Goal: Find specific page/section: Find specific page/section

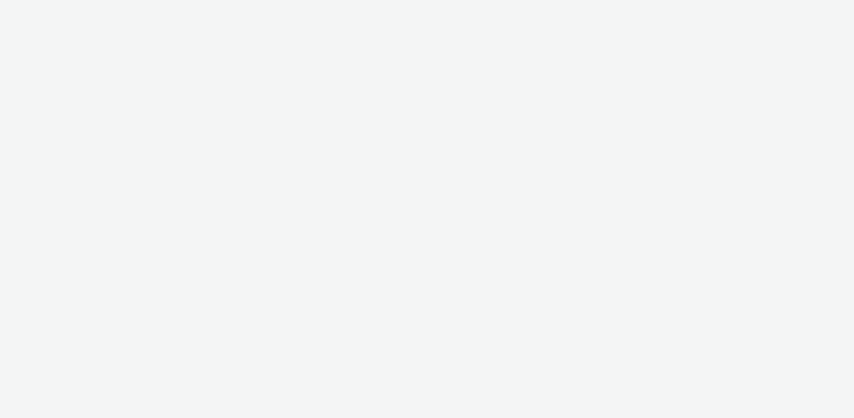
select select "af150737-b43f-4ba5-bd9a-a1cb8d97585b"
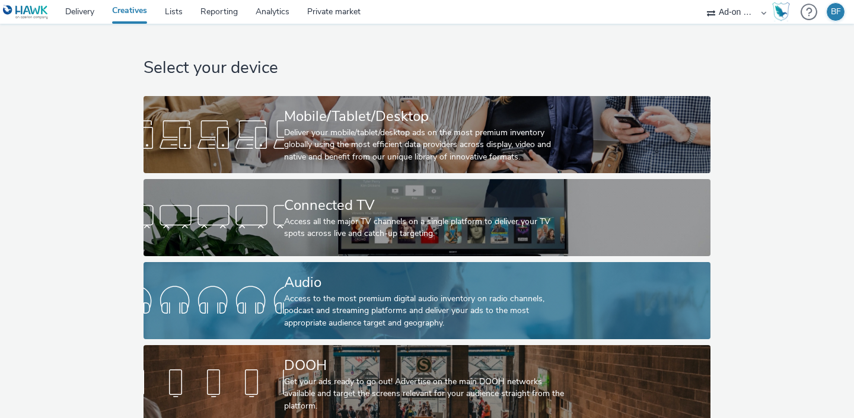
click at [235, 289] on div at bounding box center [213, 301] width 141 height 38
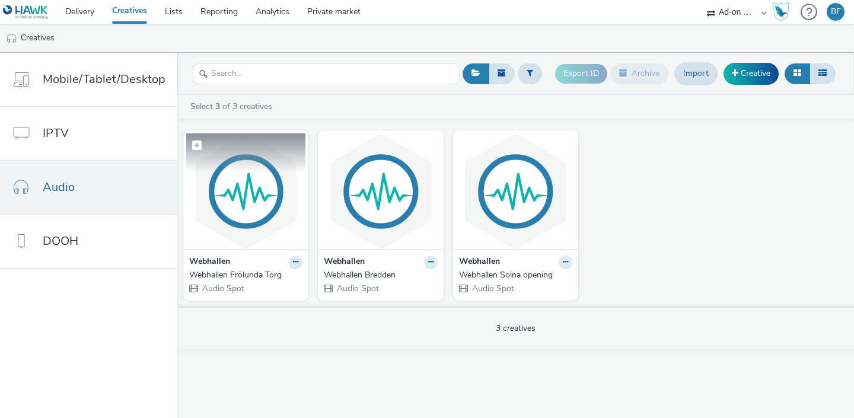
click at [235, 219] on img at bounding box center [245, 191] width 119 height 116
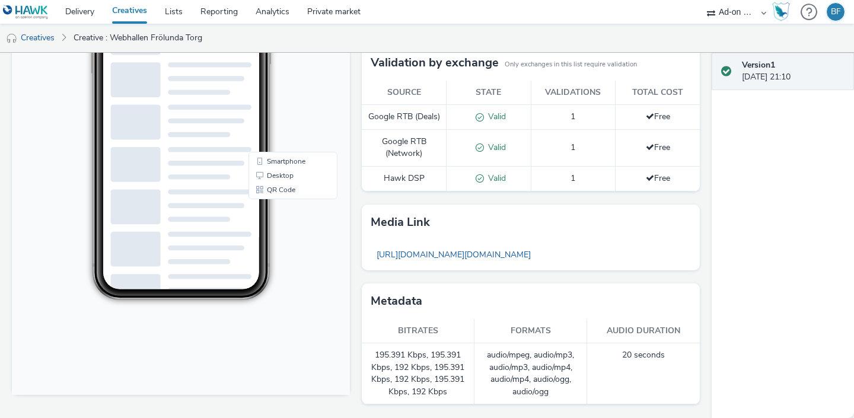
scroll to position [244, 0]
click at [416, 258] on link "[URL][DOMAIN_NAME][DOMAIN_NAME]" at bounding box center [454, 254] width 166 height 23
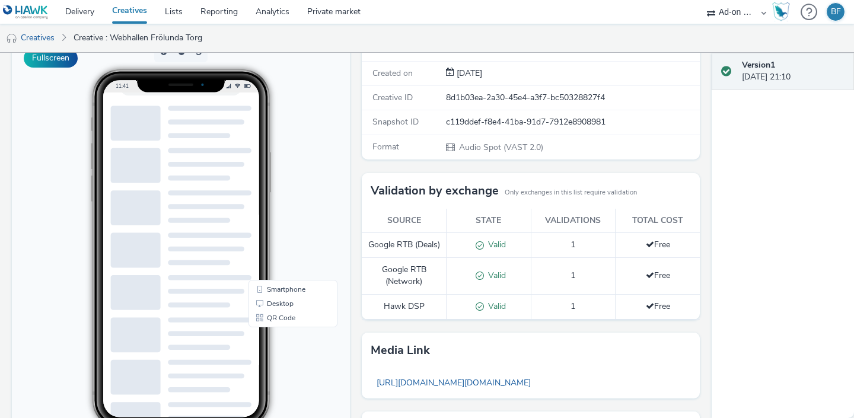
scroll to position [0, 0]
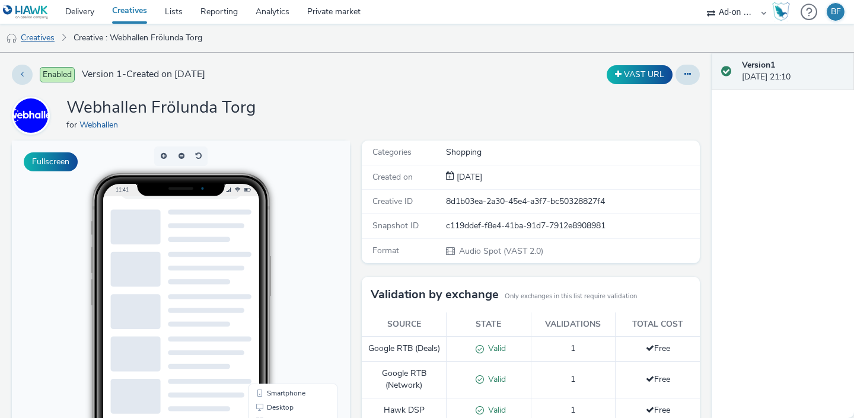
click at [50, 34] on link "Creatives" at bounding box center [30, 38] width 60 height 28
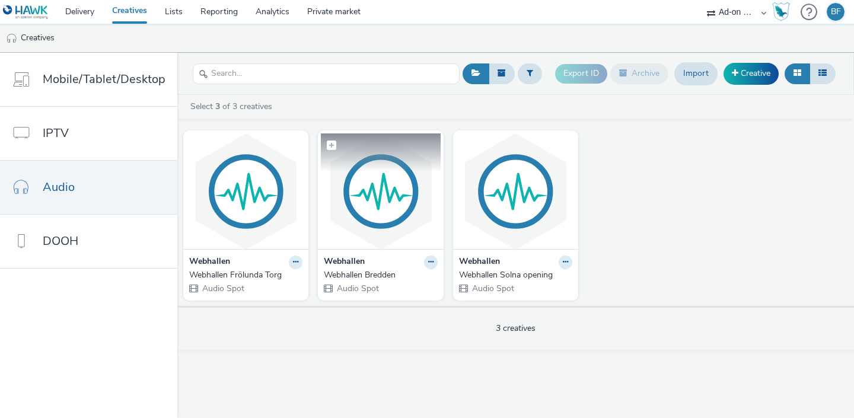
click at [345, 203] on img at bounding box center [380, 191] width 119 height 116
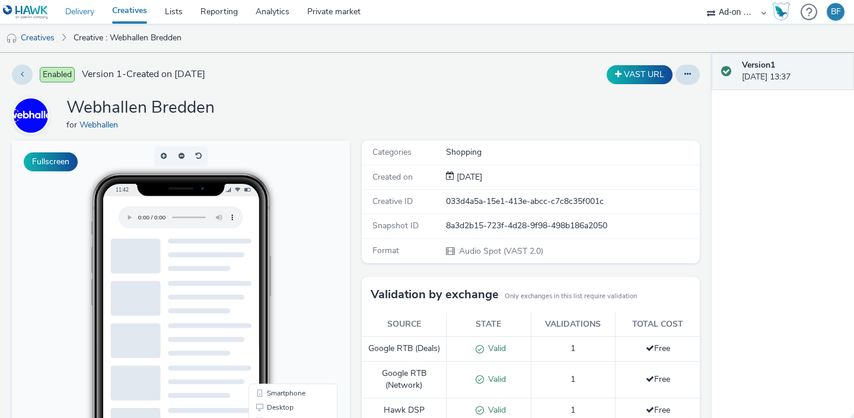
click at [88, 14] on link "Delivery" at bounding box center [79, 12] width 47 height 24
